Goal: Information Seeking & Learning: Learn about a topic

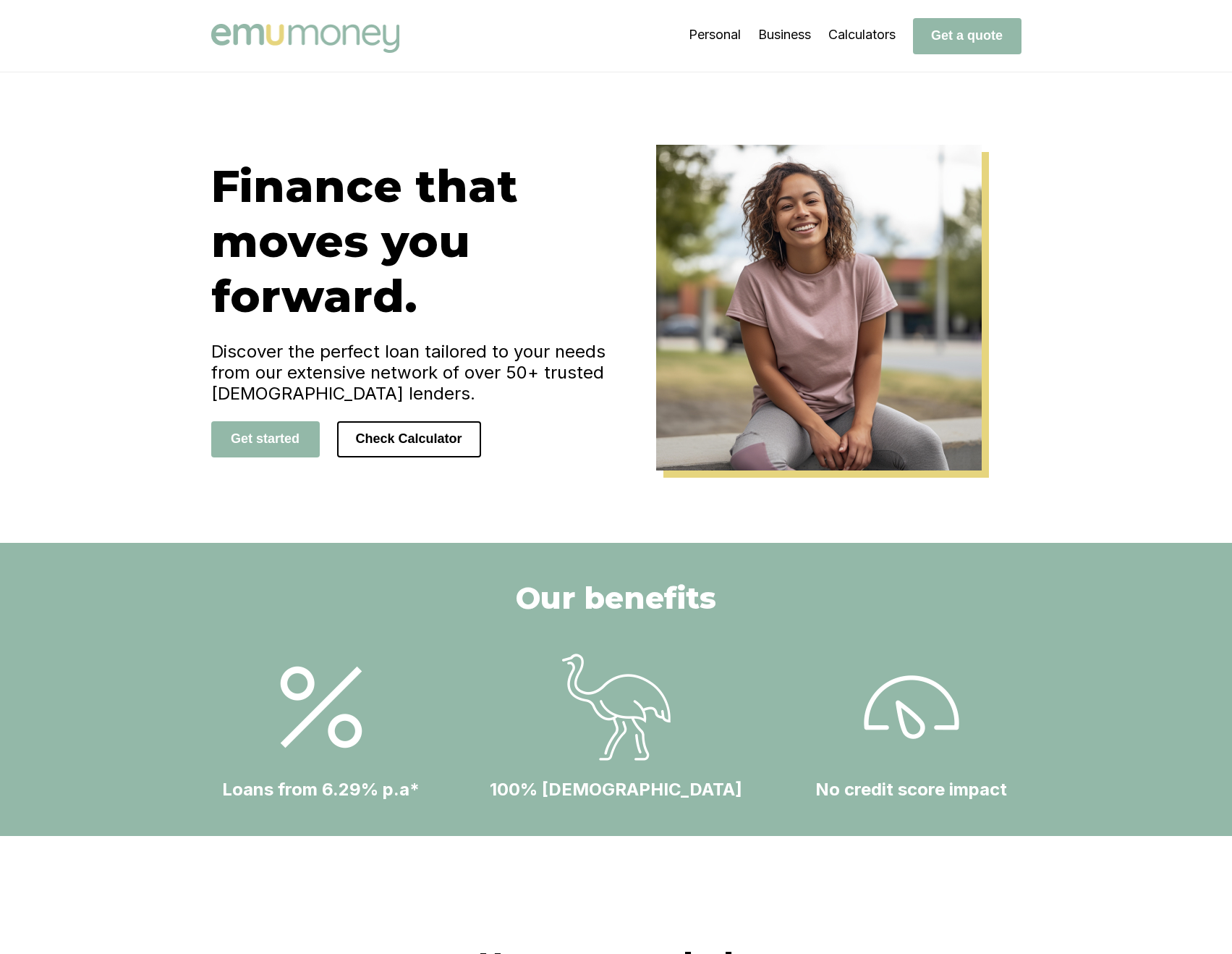
drag, startPoint x: 0, startPoint y: 0, endPoint x: 323, endPoint y: 37, distance: 325.1
click at [323, 37] on img at bounding box center [305, 38] width 188 height 29
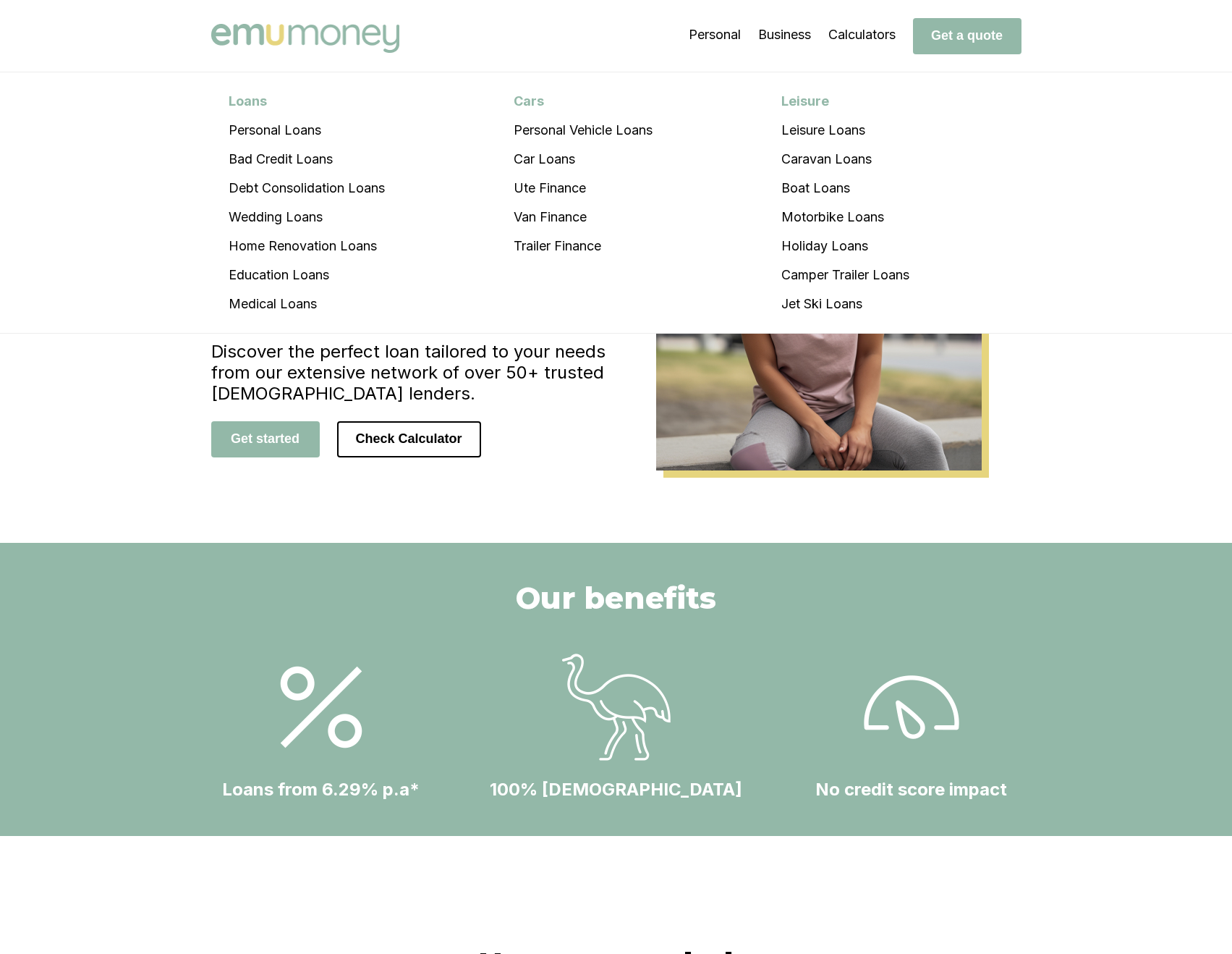
click at [281, 37] on img at bounding box center [305, 38] width 188 height 29
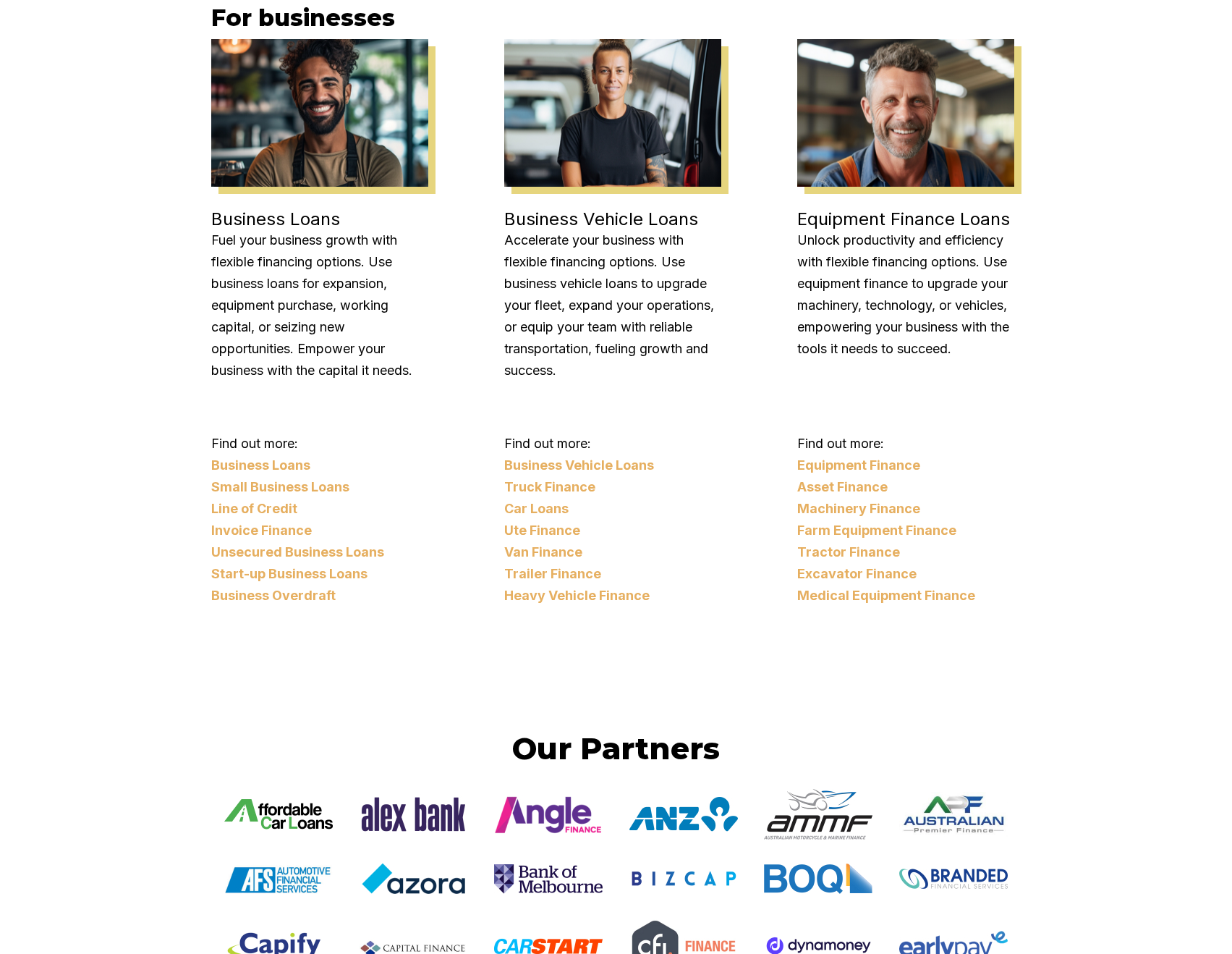
scroll to position [1821, 0]
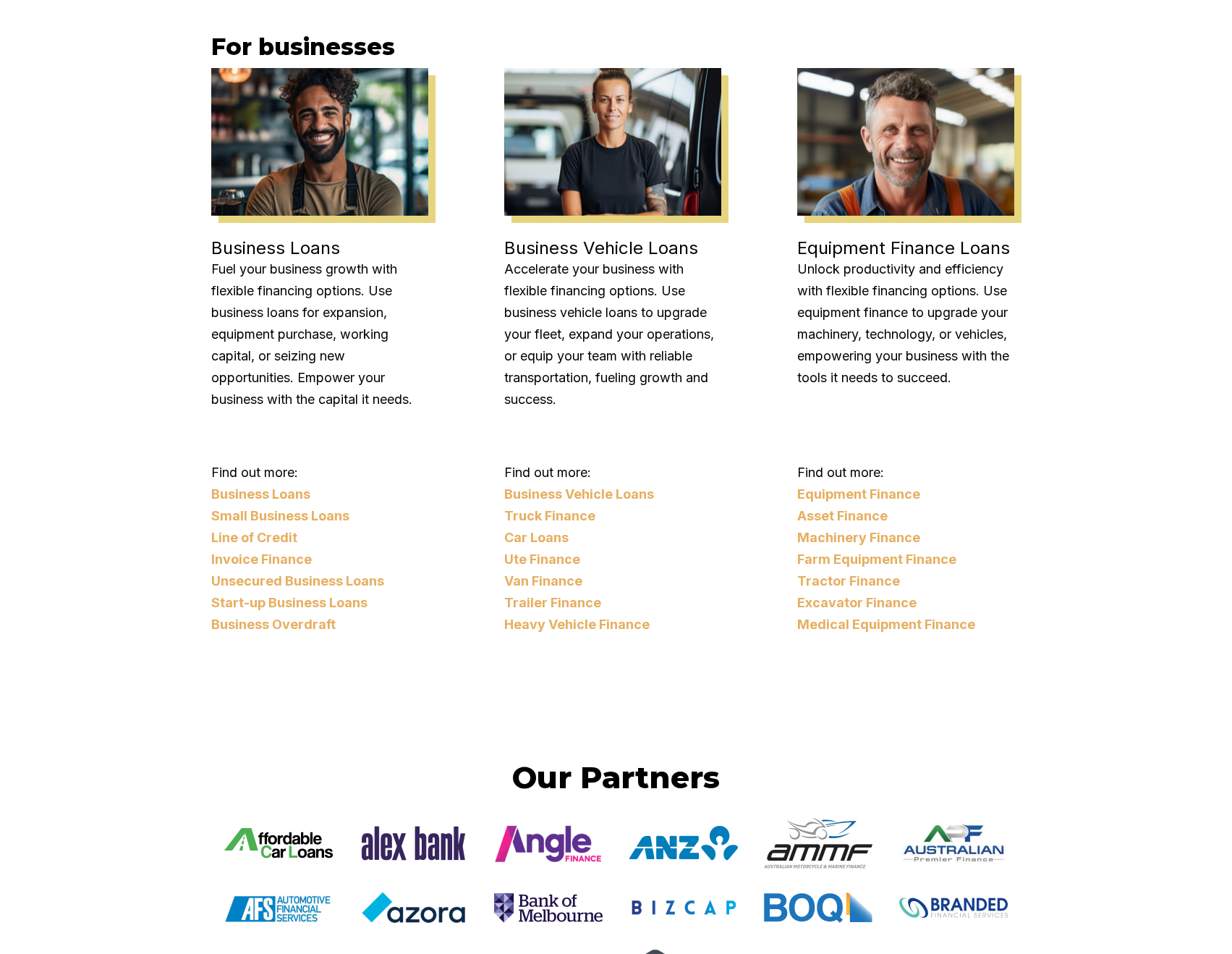
click at [286, 497] on link "Business Loans" at bounding box center [320, 494] width 217 height 22
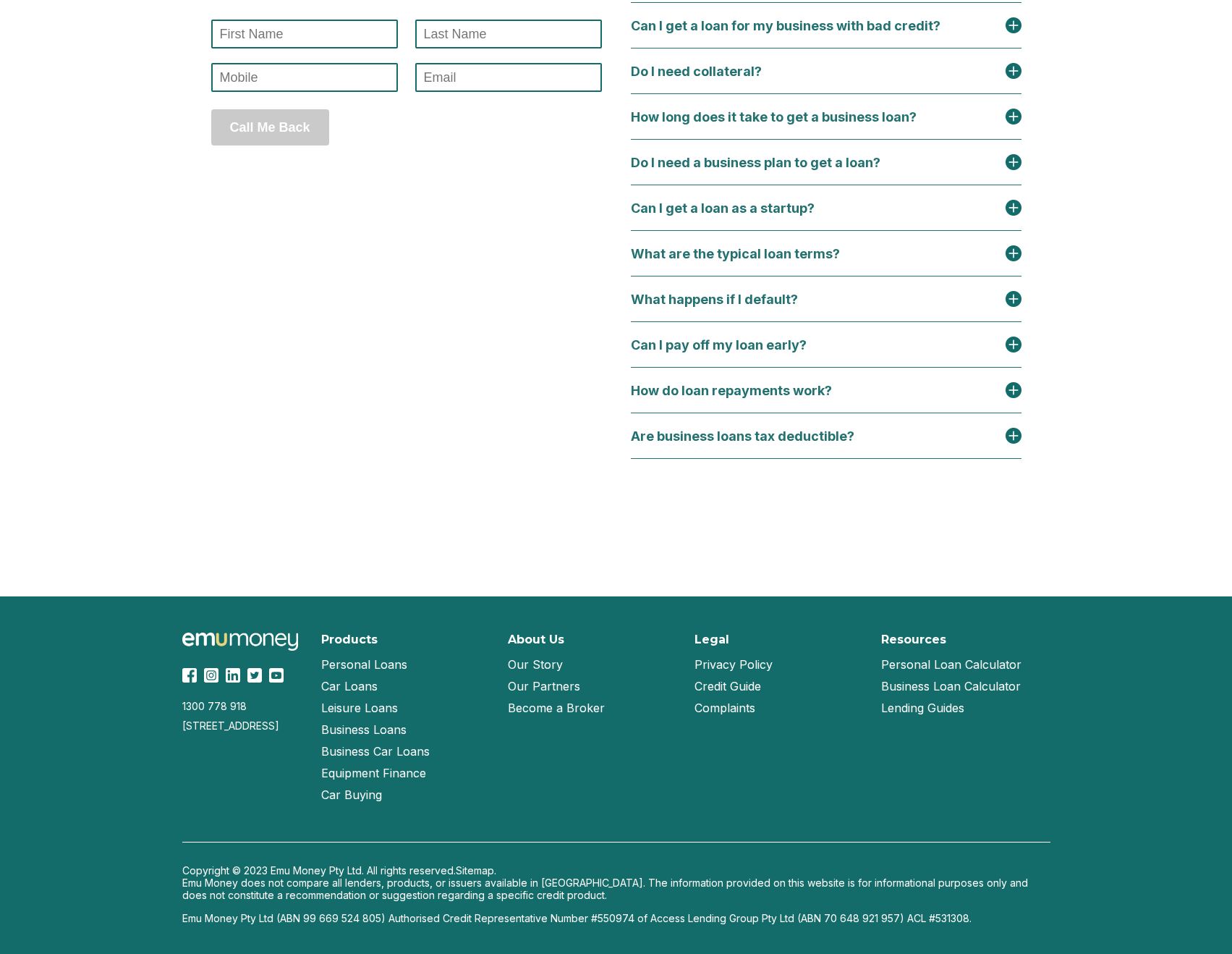
scroll to position [14433, 0]
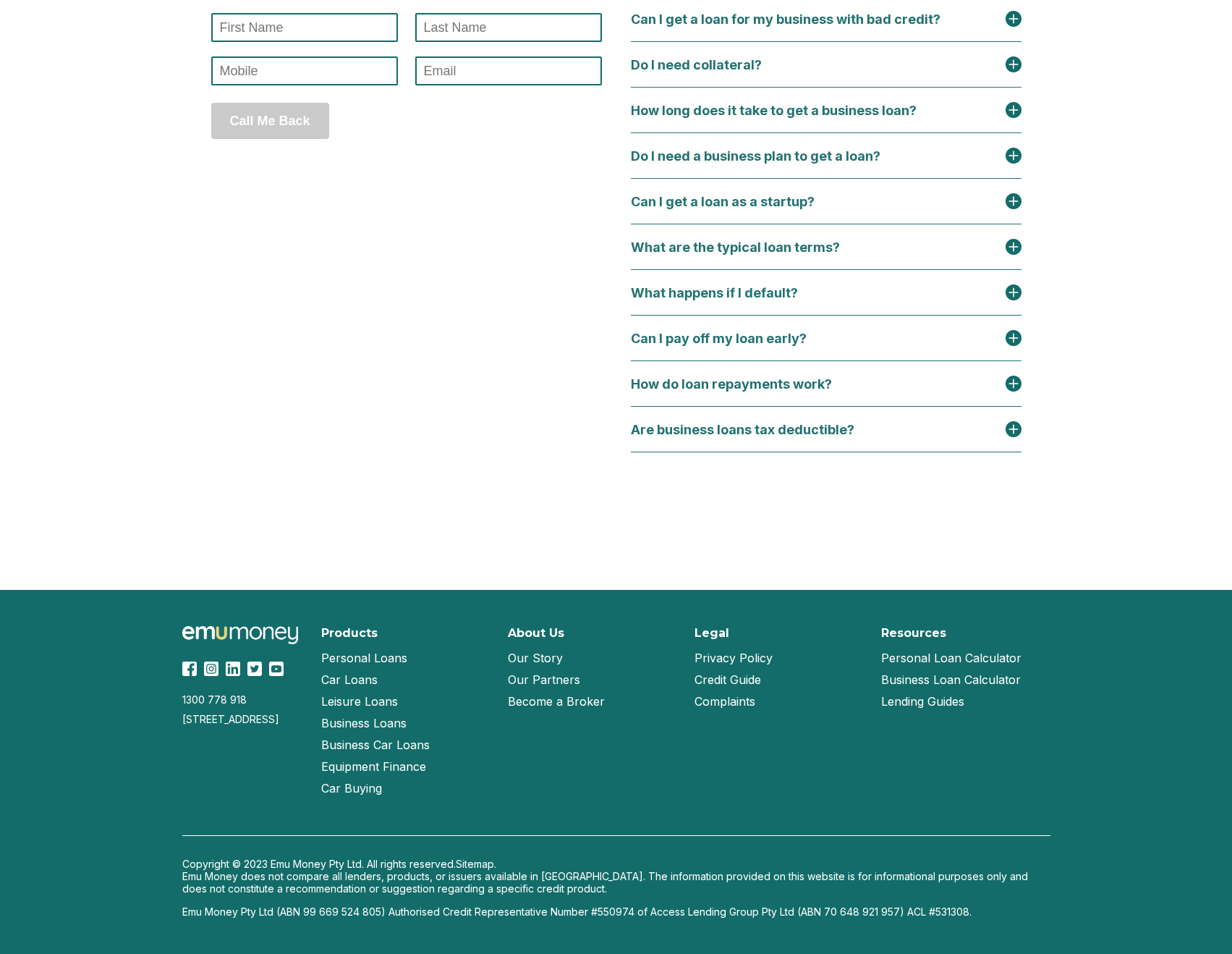
click at [387, 742] on link "Business Car Loans" at bounding box center [375, 745] width 109 height 22
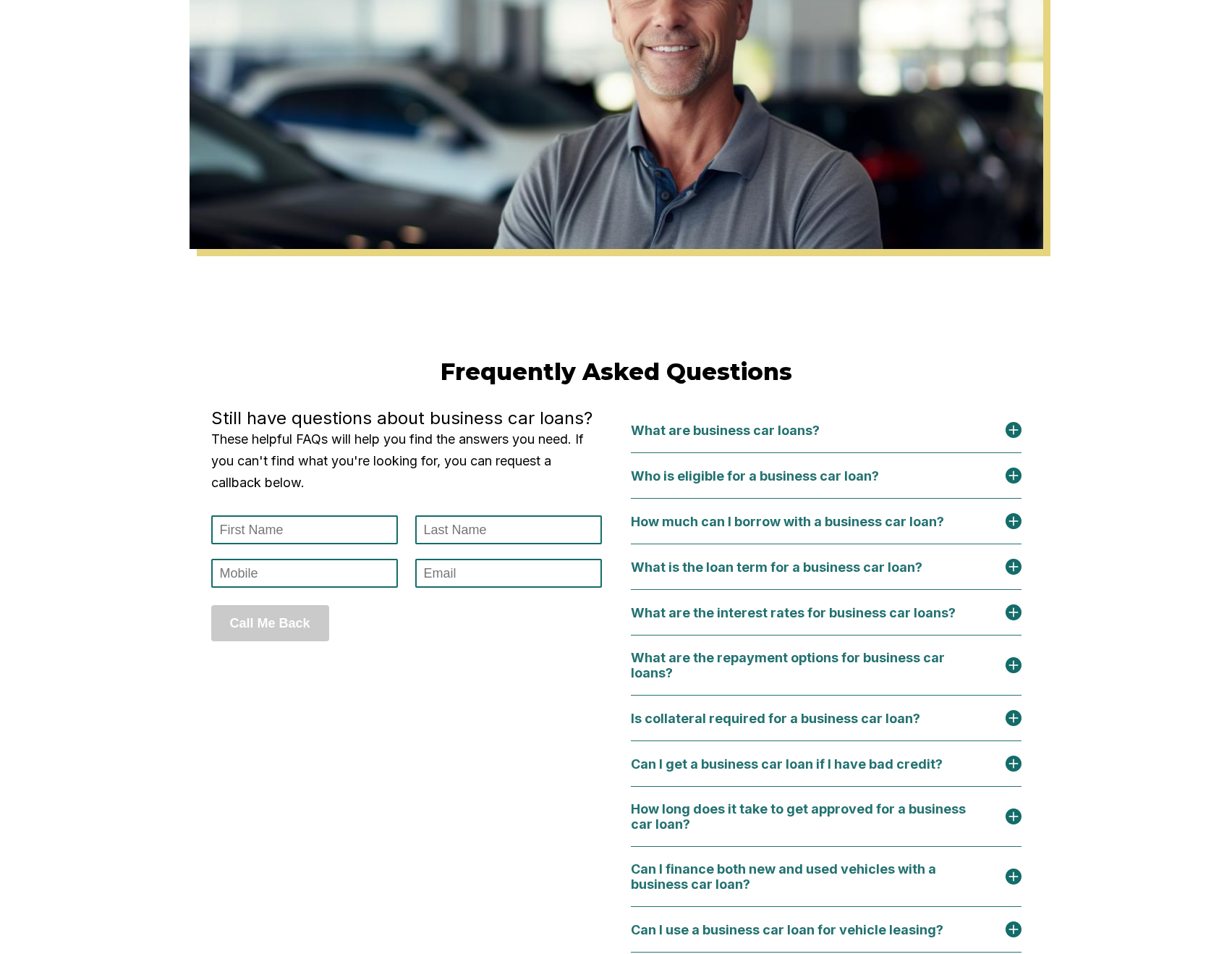
scroll to position [5861, 0]
